Goal: Task Accomplishment & Management: Use online tool/utility

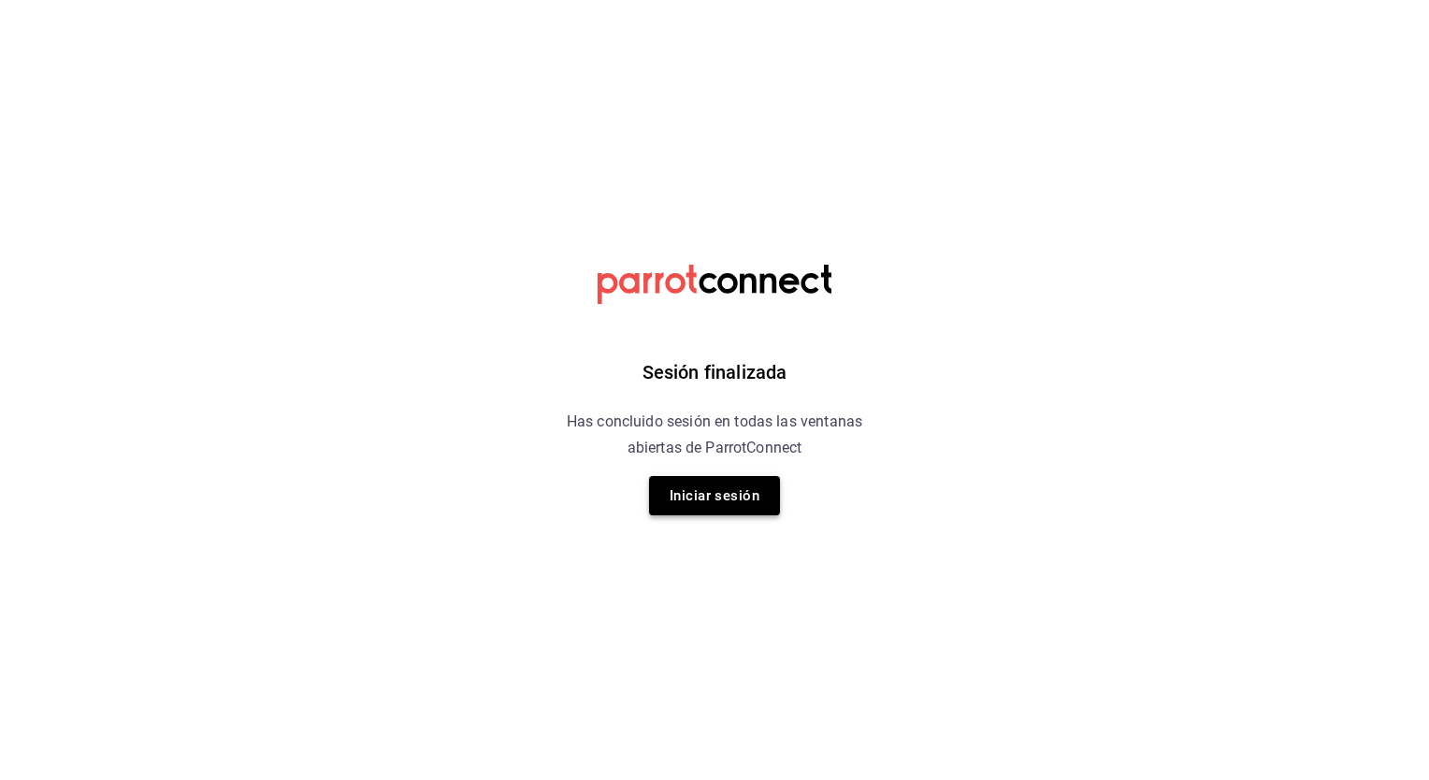
click at [711, 496] on button "Iniciar sesión" at bounding box center [714, 495] width 131 height 39
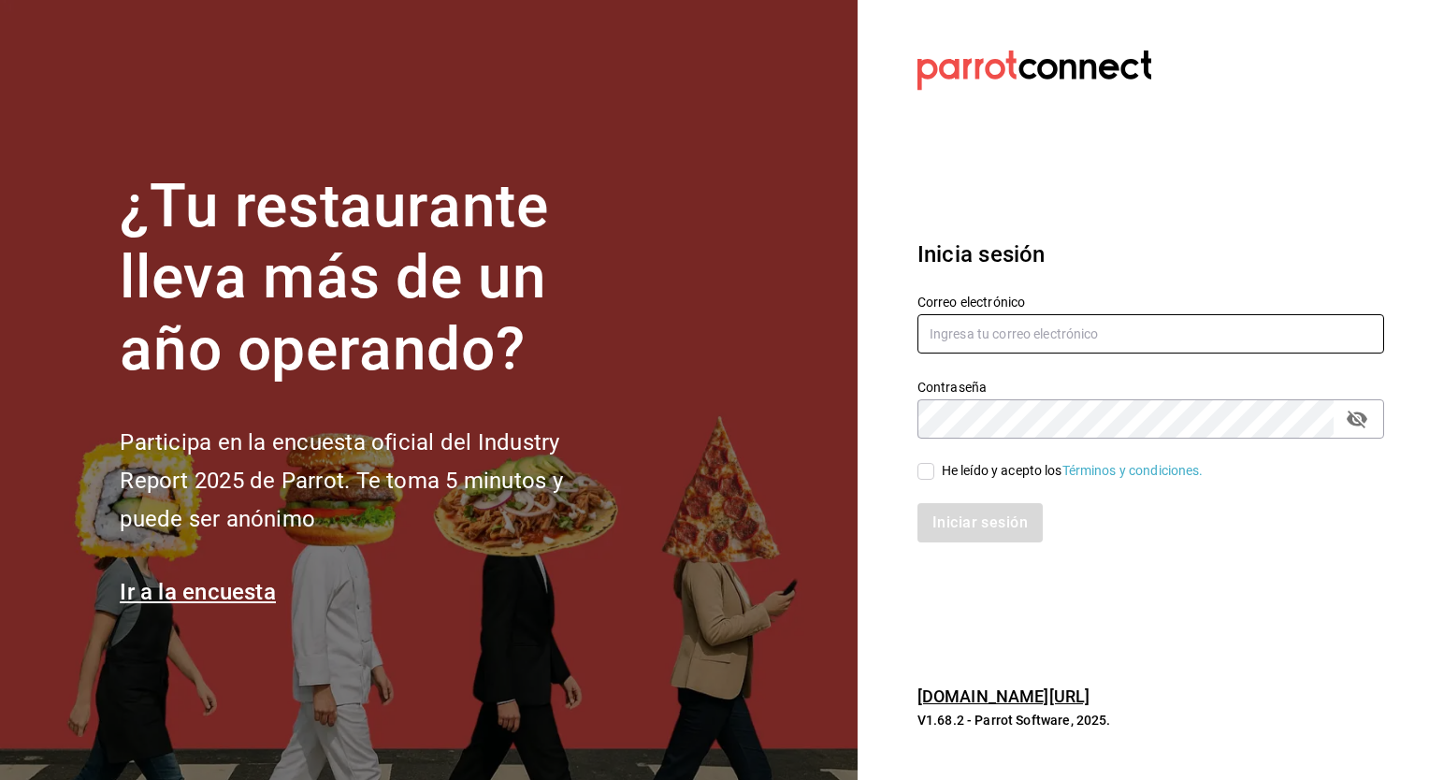
click at [1044, 321] on input "text" at bounding box center [1150, 333] width 467 height 39
type input "[EMAIL_ADDRESS][DOMAIN_NAME]"
click at [922, 477] on input "He leído y acepto los Términos y condiciones." at bounding box center [925, 471] width 17 height 17
checkbox input "true"
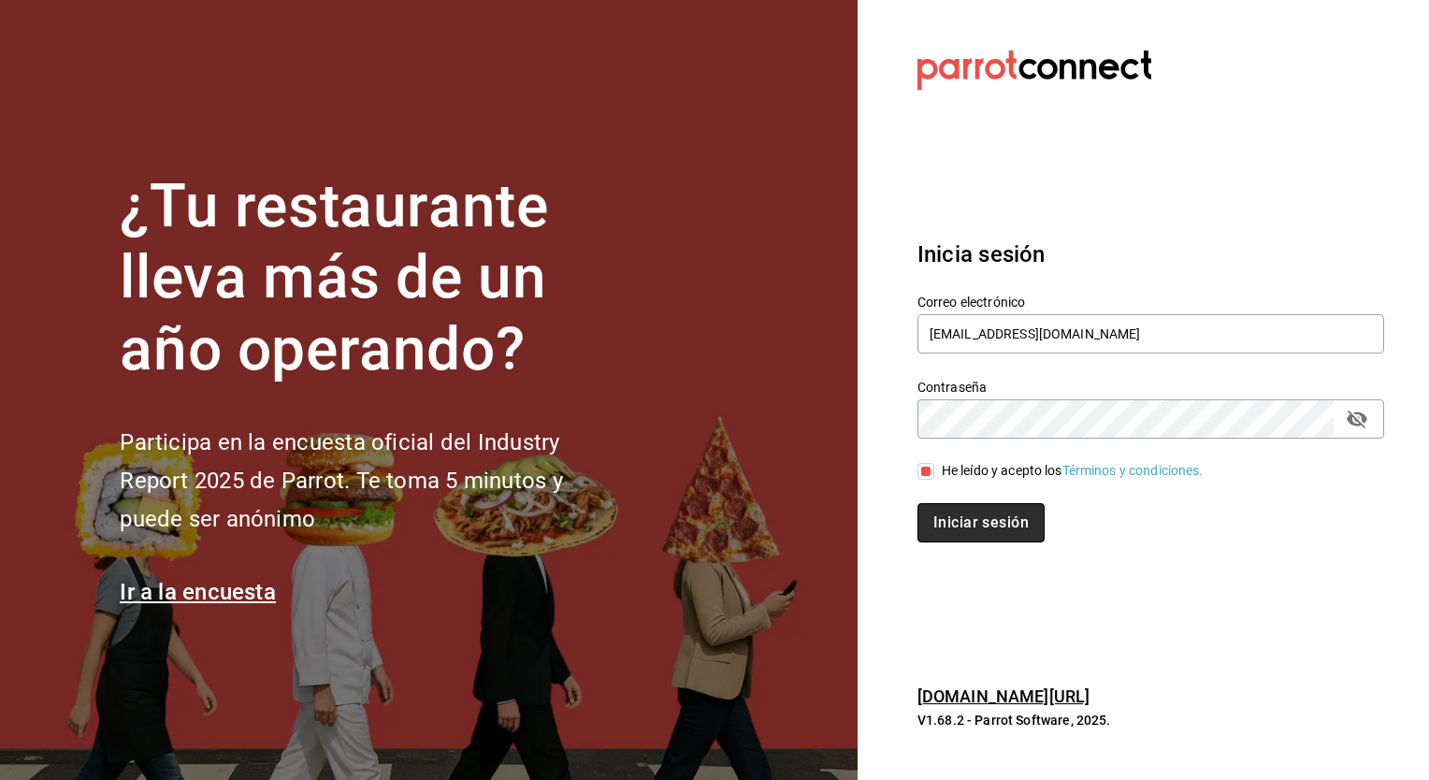
click at [973, 513] on button "Iniciar sesión" at bounding box center [980, 522] width 127 height 39
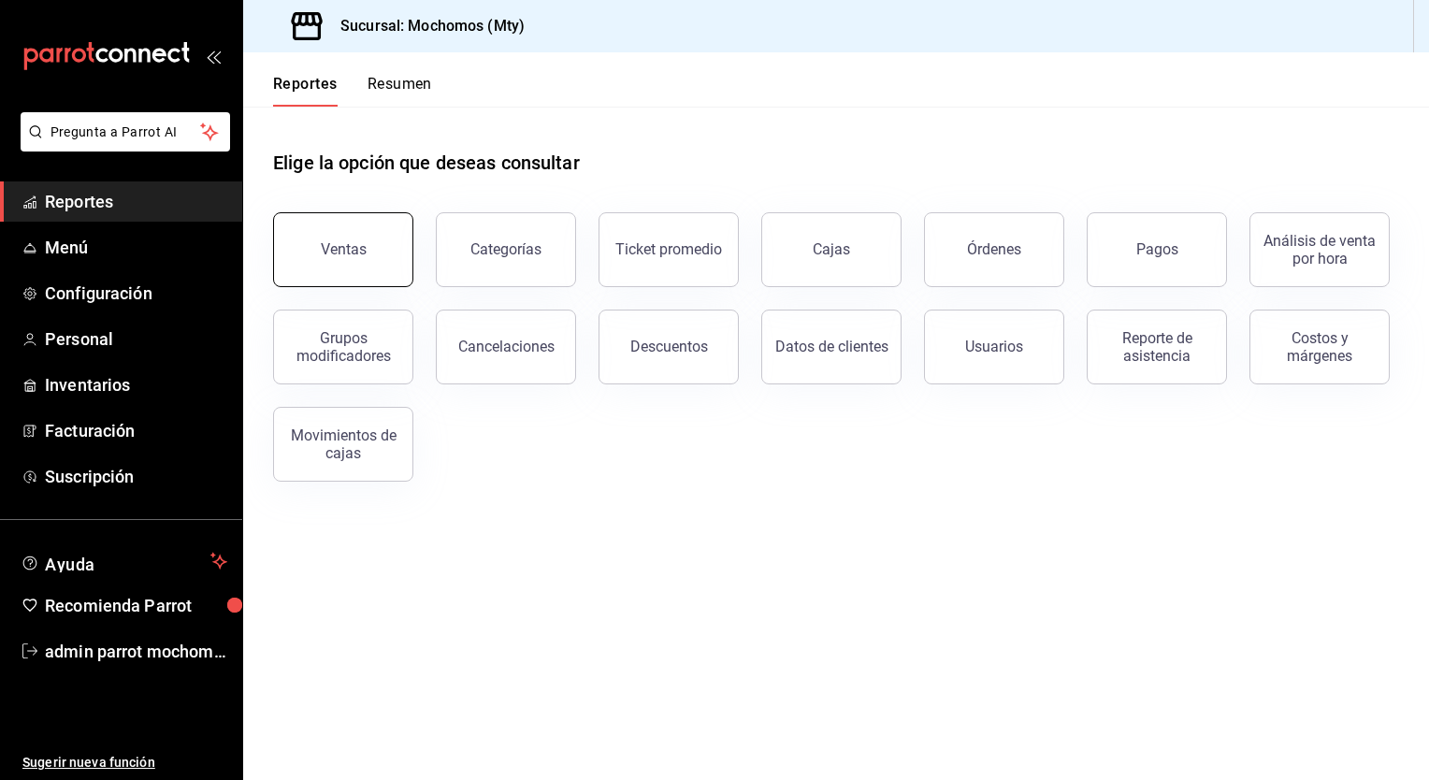
click at [368, 263] on button "Ventas" at bounding box center [343, 249] width 140 height 75
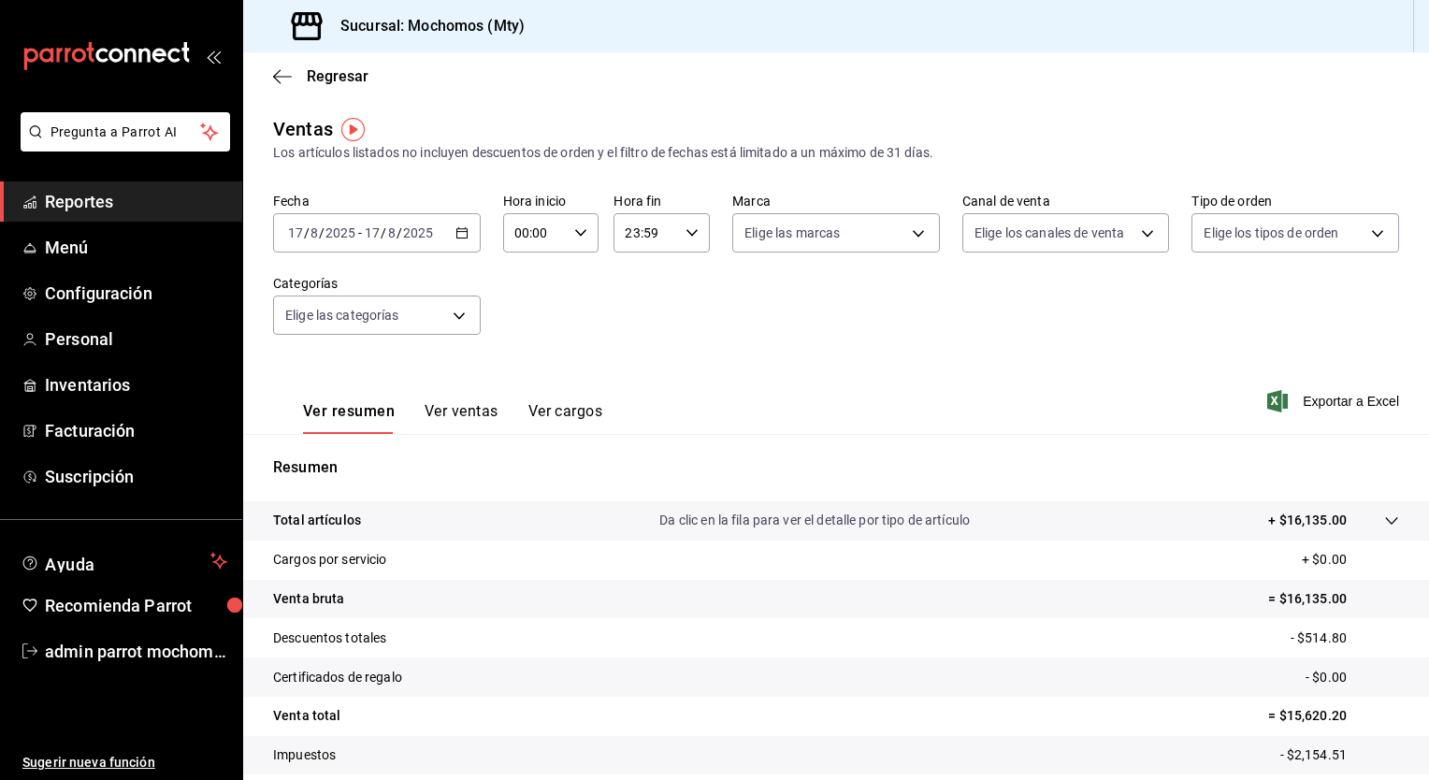
click at [456, 234] on icon "button" at bounding box center [461, 232] width 13 height 13
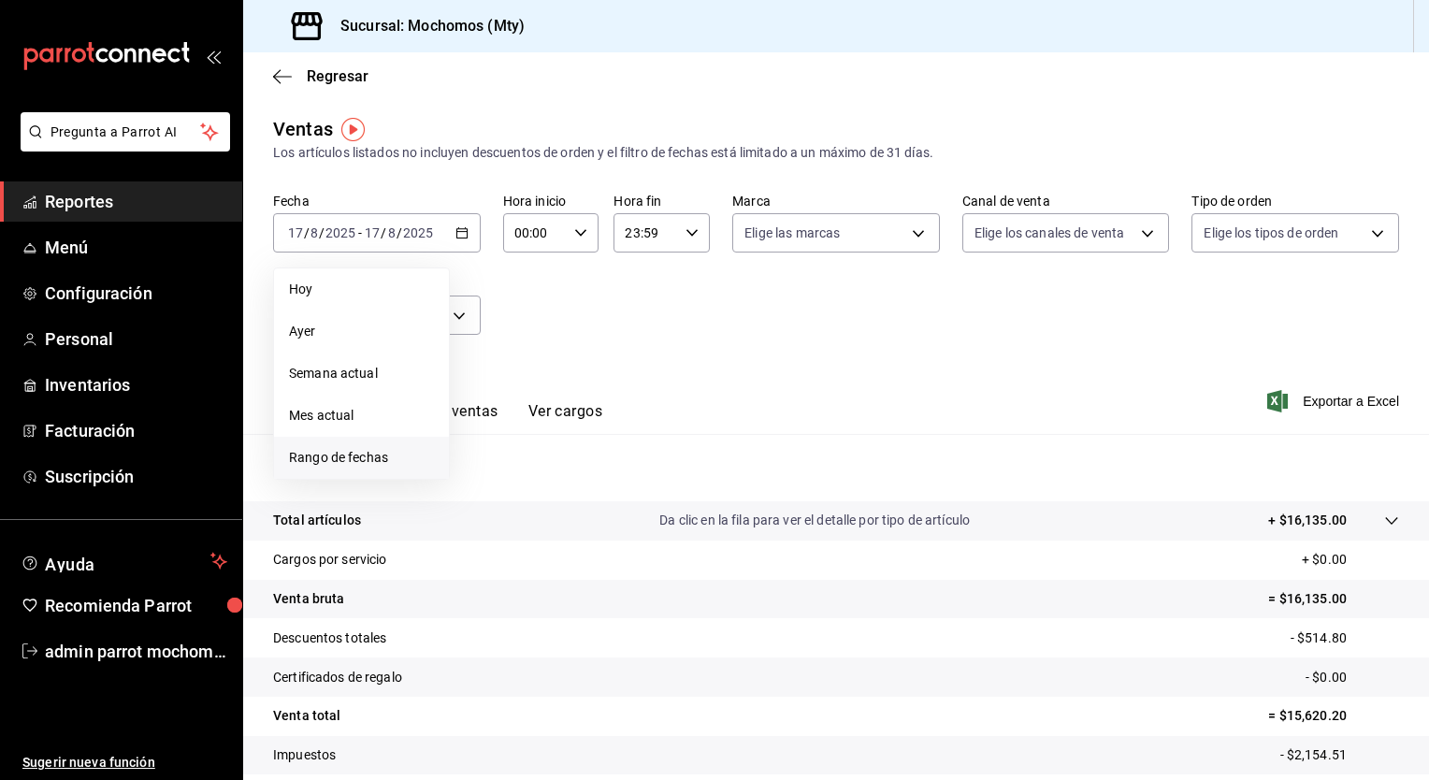
click at [324, 458] on span "Rango de fechas" at bounding box center [361, 458] width 145 height 20
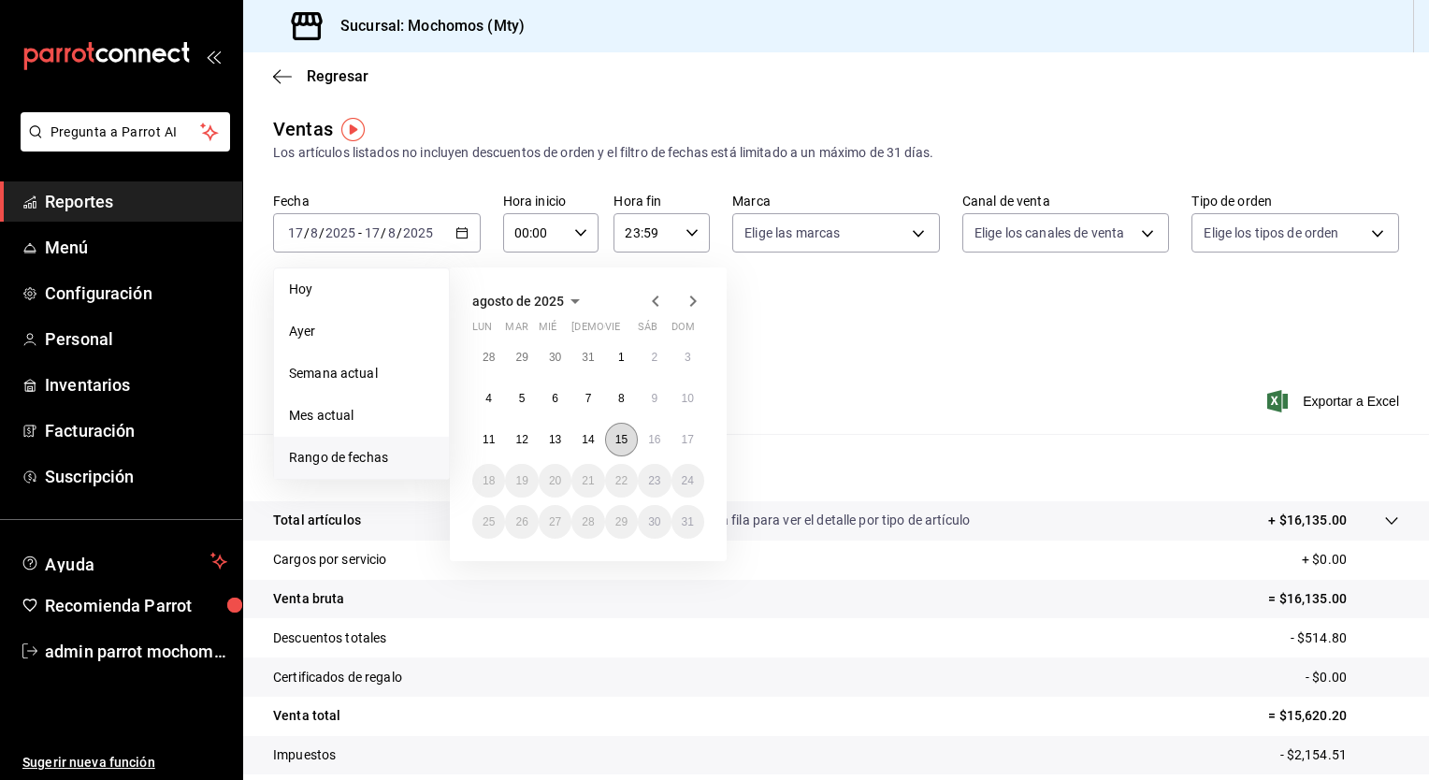
click at [613, 440] on button "15" at bounding box center [621, 440] width 33 height 34
click at [692, 440] on abbr "17" at bounding box center [688, 439] width 12 height 13
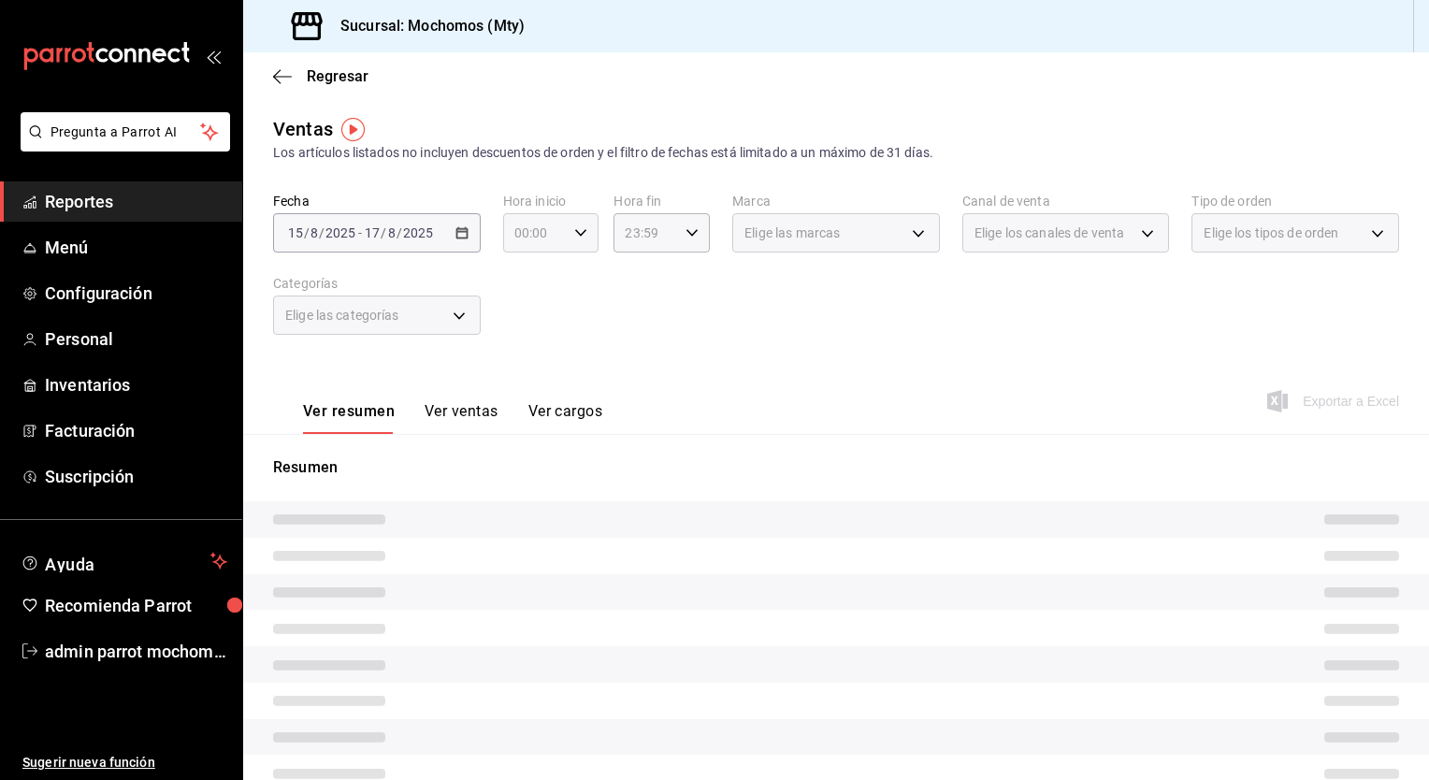
click at [576, 236] on \(Stroke\) "button" at bounding box center [580, 232] width 11 height 7
click at [524, 278] on span "00" at bounding box center [524, 280] width 18 height 15
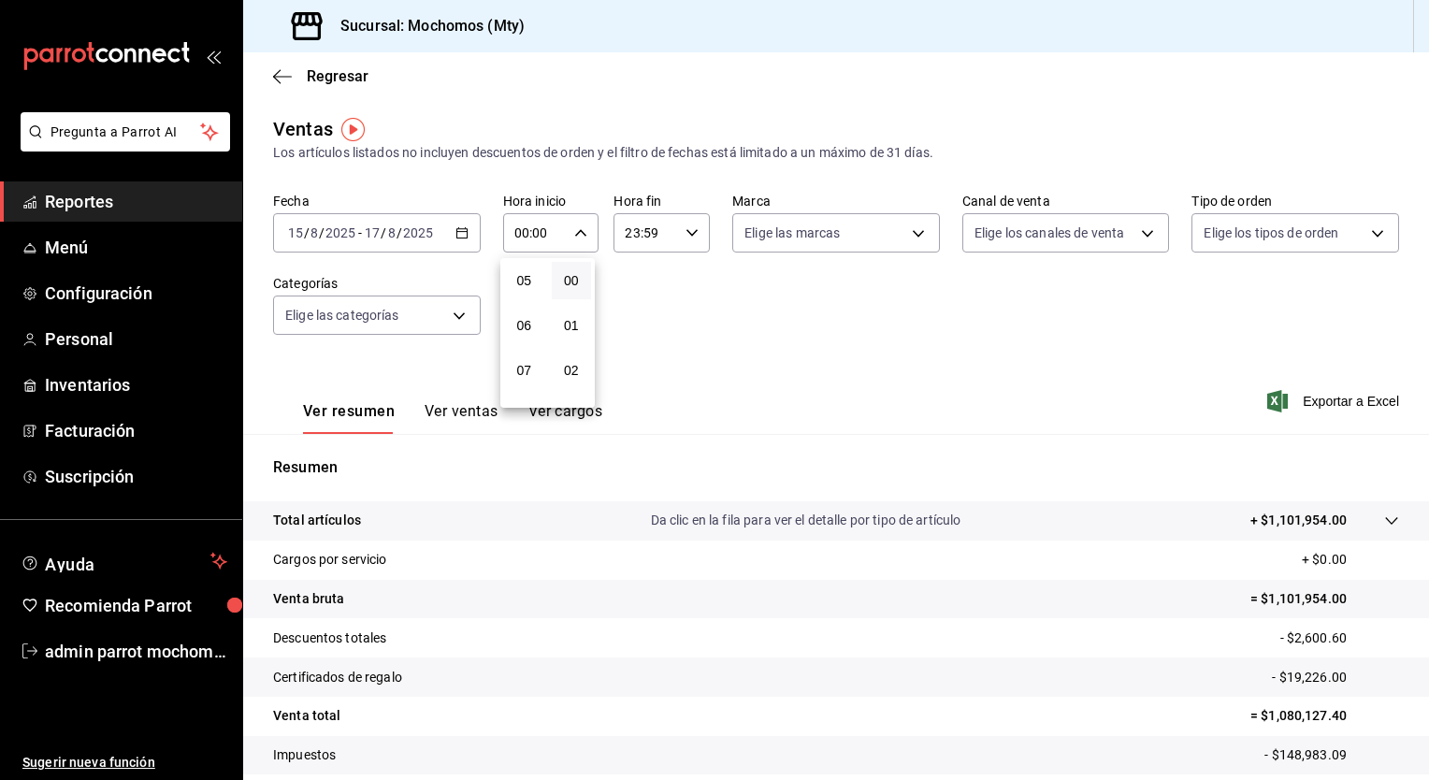
click at [524, 278] on span "05" at bounding box center [524, 280] width 18 height 15
type input "05:00"
click at [685, 233] on div at bounding box center [714, 390] width 1429 height 780
click at [685, 233] on icon "button" at bounding box center [691, 232] width 13 height 13
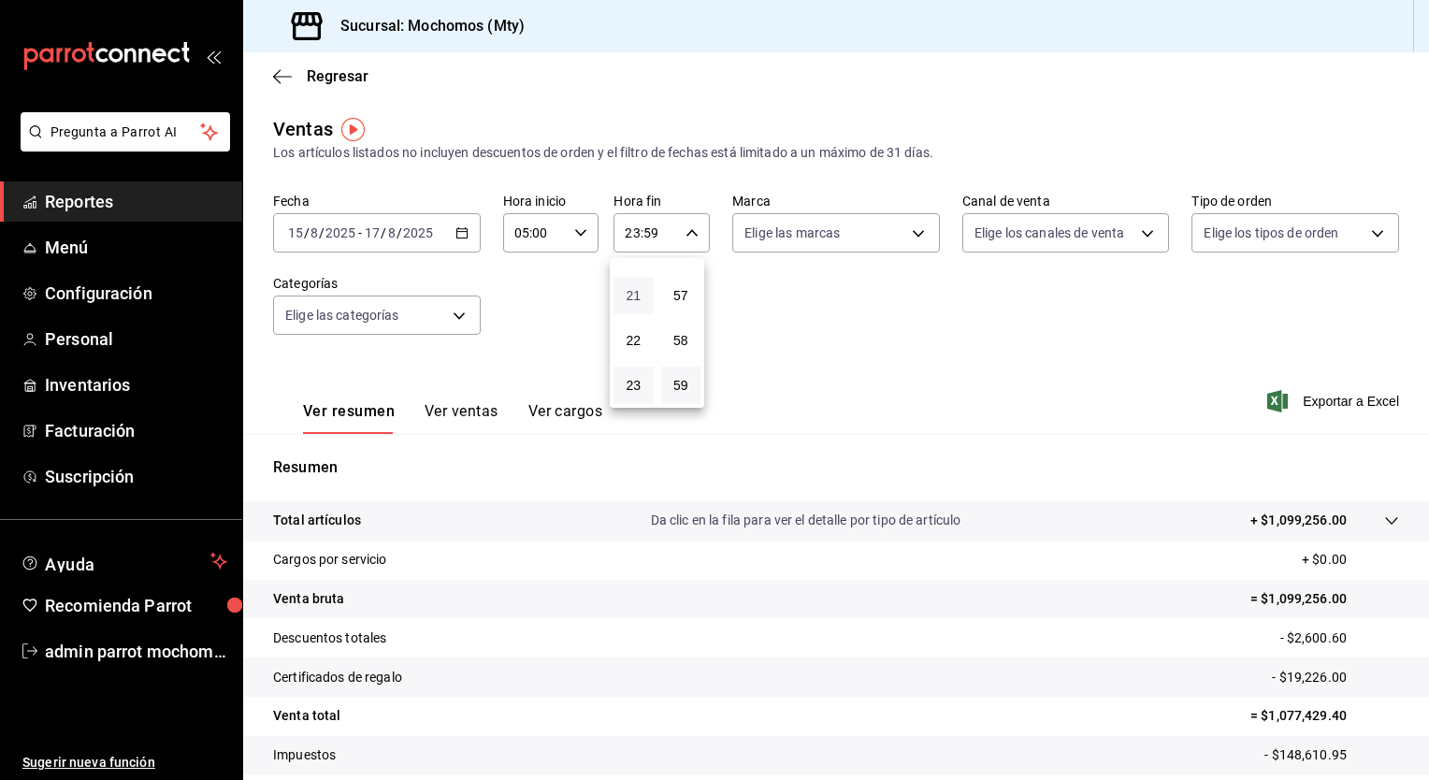
click at [632, 289] on span "21" at bounding box center [634, 295] width 18 height 15
type input "21:59"
click at [632, 288] on span "05" at bounding box center [634, 280] width 18 height 15
click at [667, 292] on button "57" at bounding box center [681, 295] width 40 height 37
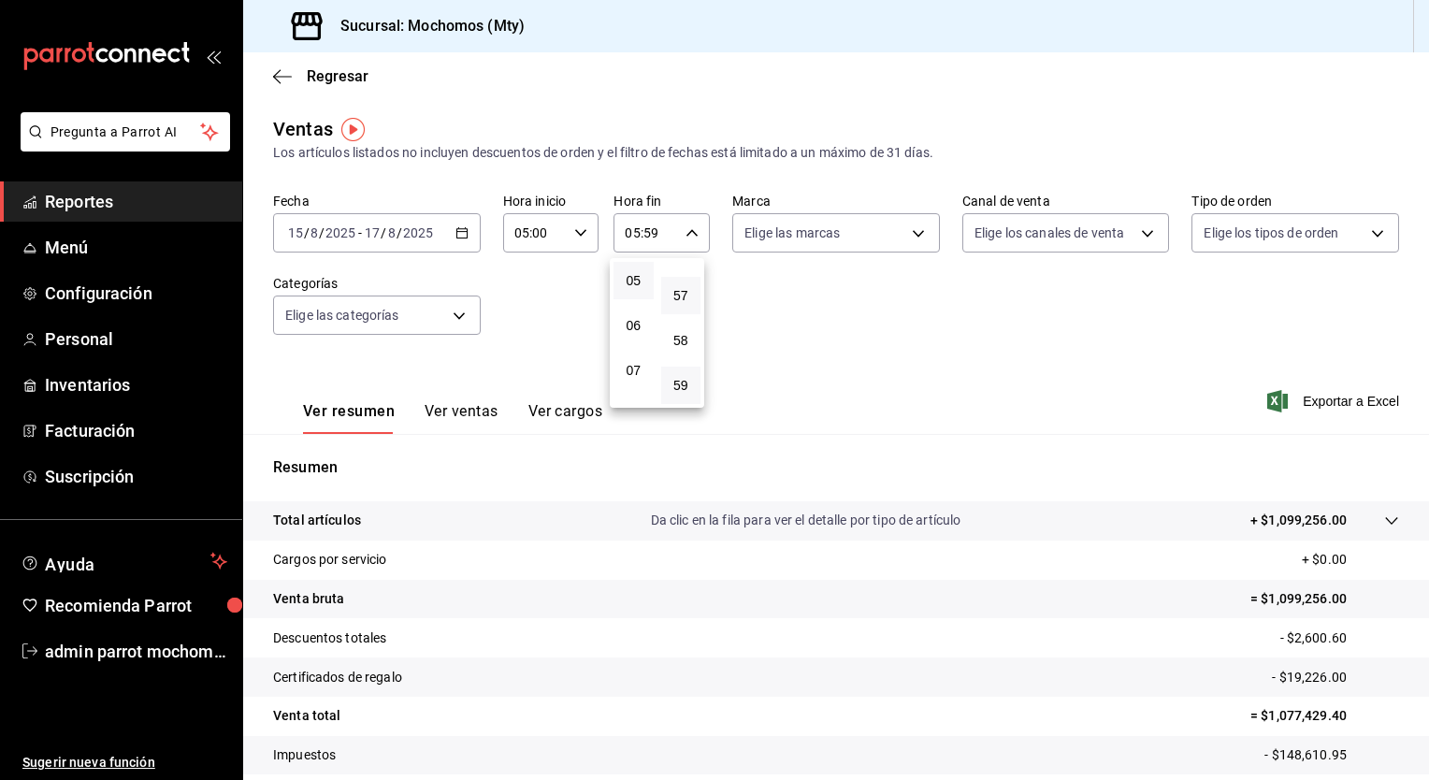
type input "05:57"
click at [685, 281] on span "00" at bounding box center [681, 280] width 18 height 15
type input "05:00"
click at [1111, 339] on div at bounding box center [714, 390] width 1429 height 780
click at [1334, 402] on span "Exportar a Excel" at bounding box center [1335, 401] width 128 height 22
